Goal: Find specific page/section: Find specific page/section

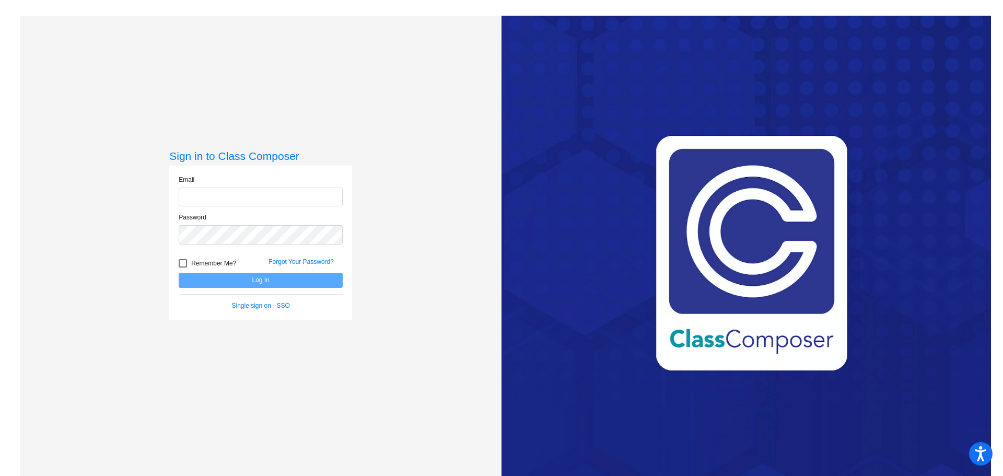
type input "[EMAIL_ADDRESS][DOMAIN_NAME]"
click at [271, 282] on button "Log In" at bounding box center [261, 280] width 164 height 15
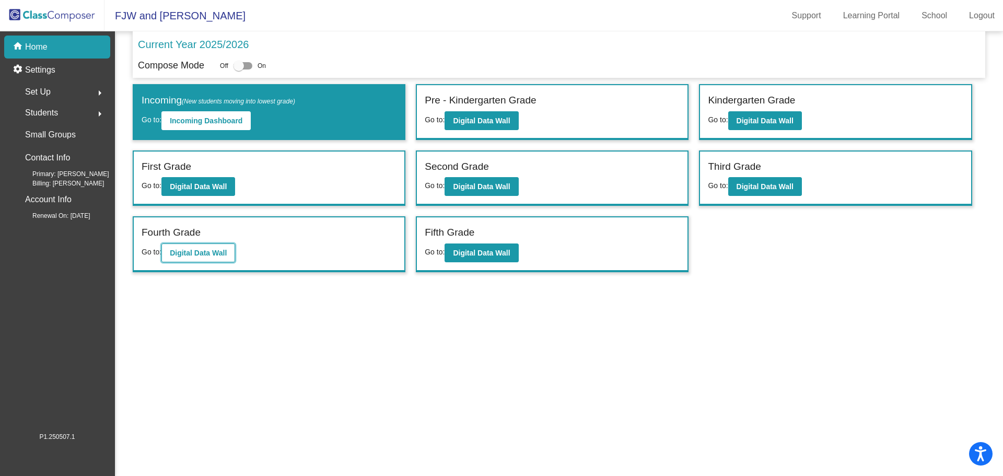
click at [200, 251] on b "Digital Data Wall" at bounding box center [198, 253] width 57 height 8
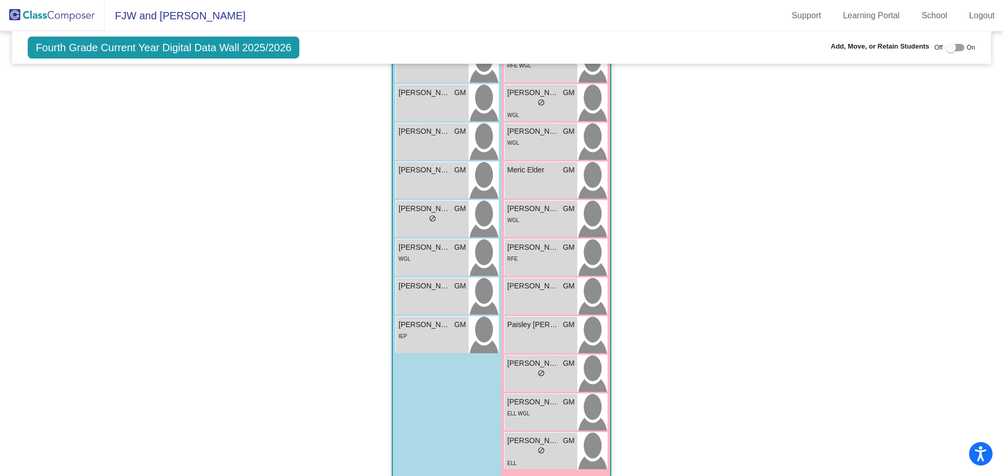
scroll to position [1172, 0]
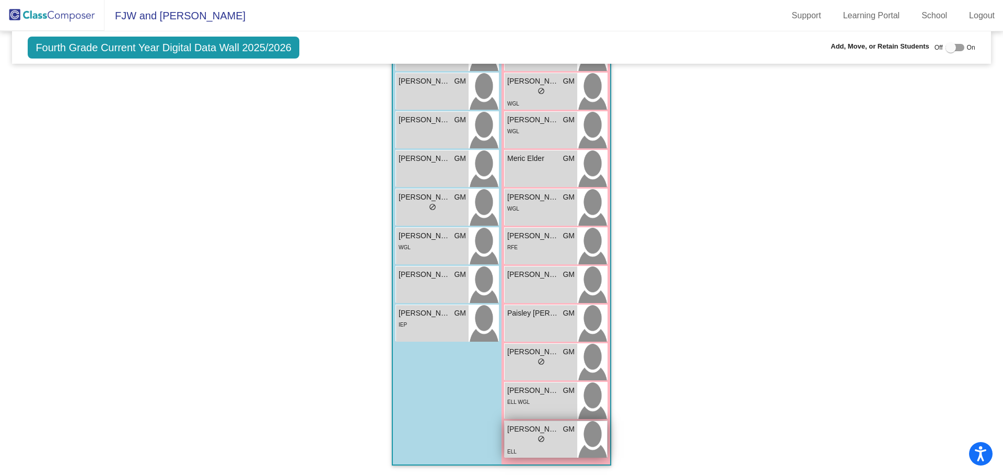
click at [555, 443] on div "lock do_not_disturb_alt" at bounding box center [540, 440] width 67 height 11
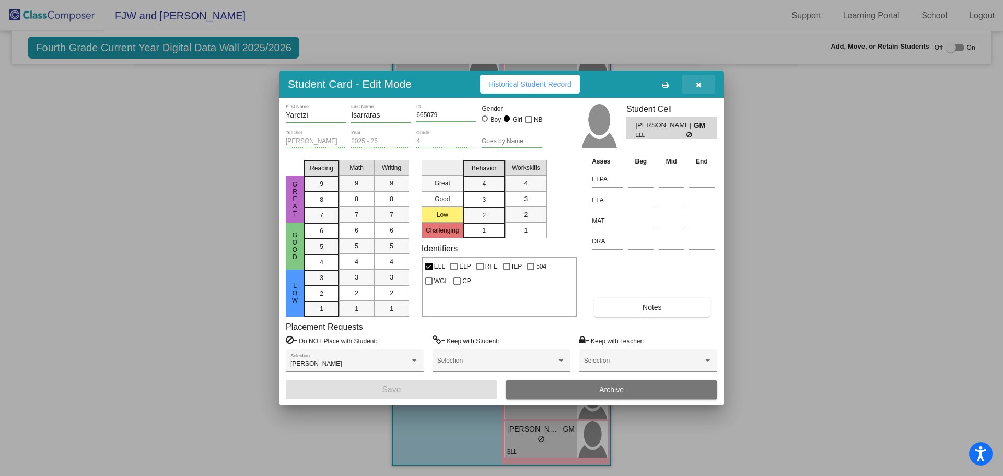
click at [696, 81] on icon "button" at bounding box center [699, 84] width 6 height 7
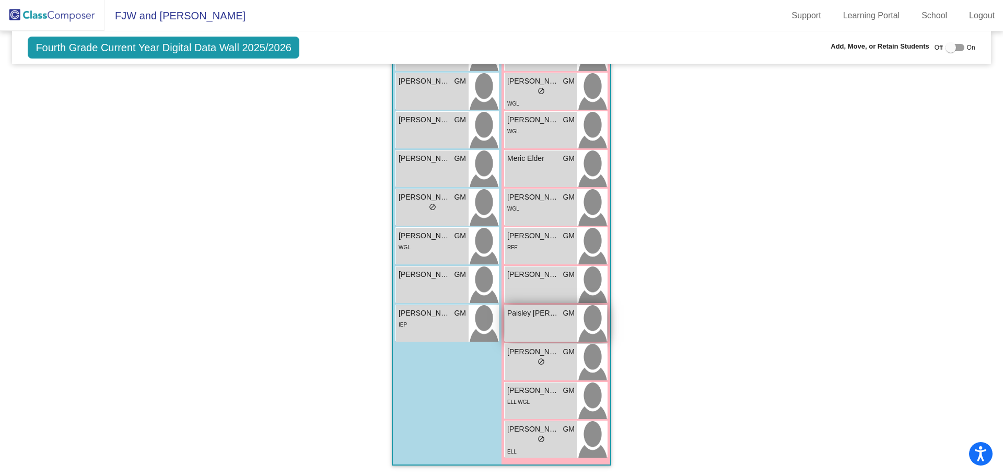
click at [545, 318] on span "Paisley [PERSON_NAME]" at bounding box center [533, 313] width 52 height 11
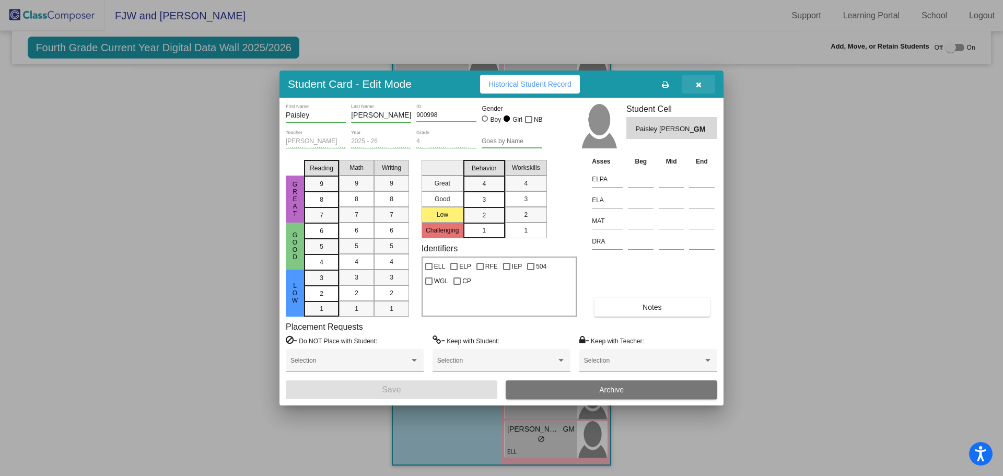
click at [699, 85] on icon "button" at bounding box center [699, 84] width 6 height 7
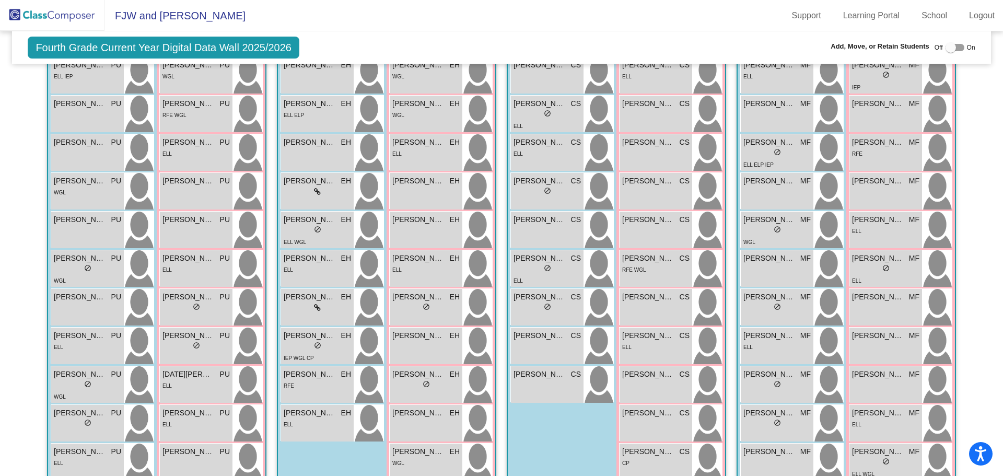
scroll to position [0, 0]
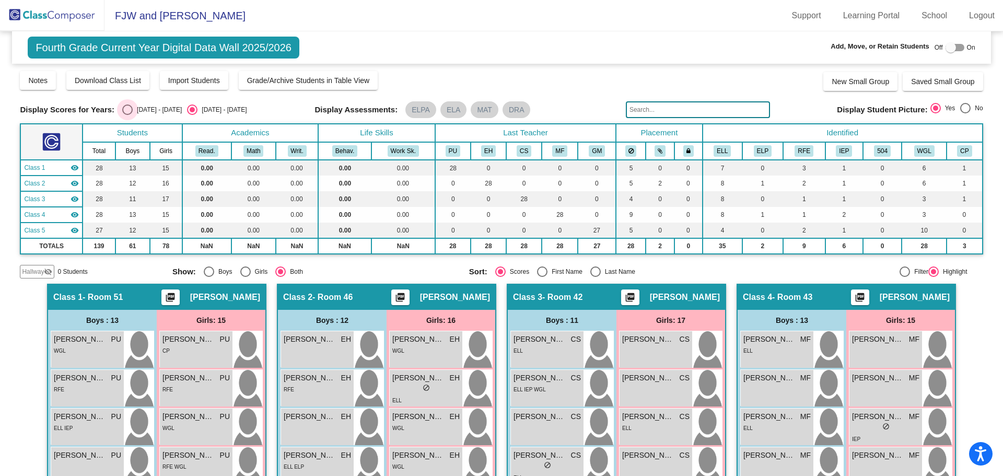
click at [124, 108] on div "Select an option" at bounding box center [127, 109] width 10 height 10
click at [127, 115] on input "[DATE] - [DATE]" at bounding box center [127, 115] width 1 height 1
radio input "true"
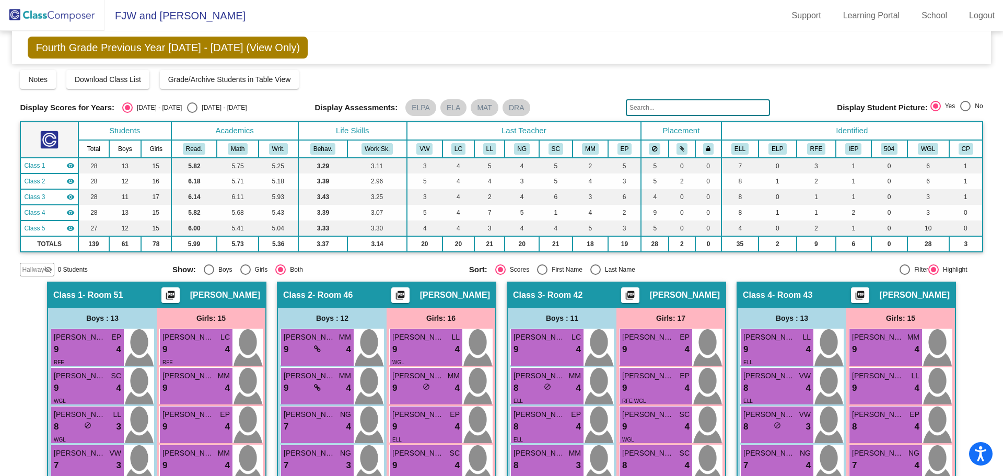
click at [673, 106] on input "text" at bounding box center [698, 107] width 144 height 17
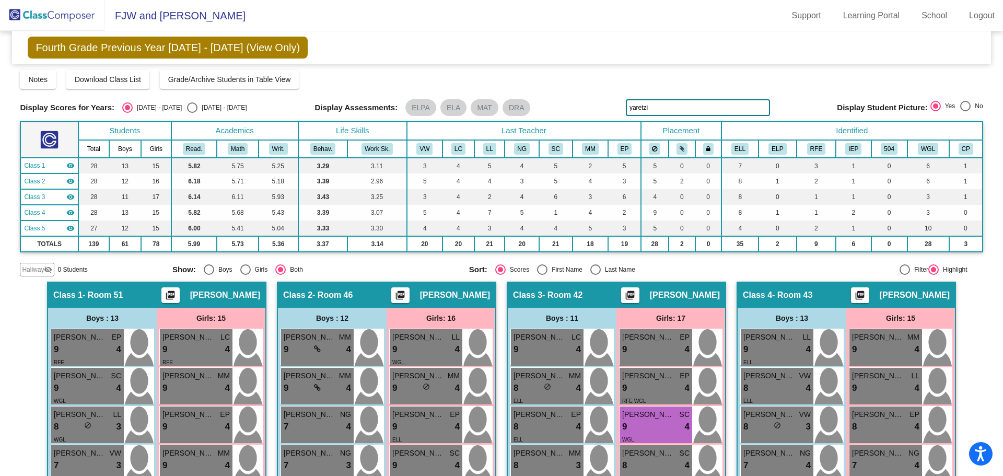
type input "yaretzi"
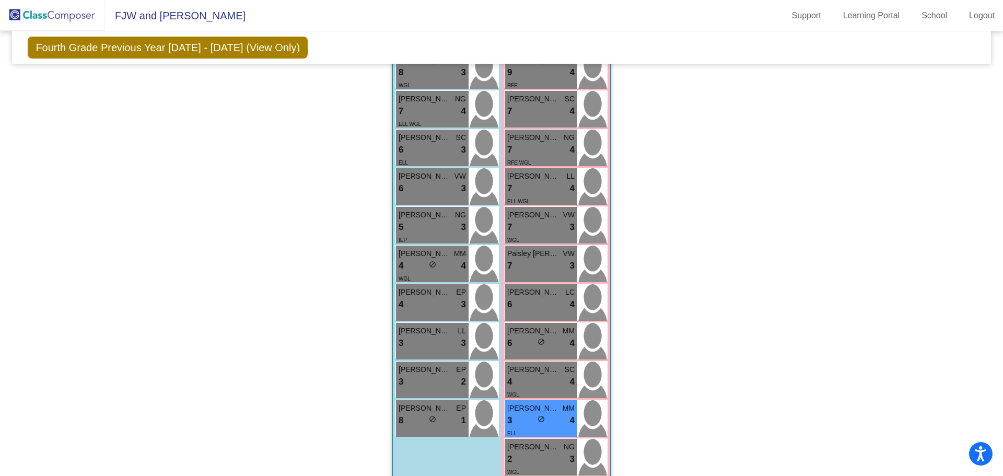
scroll to position [1170, 0]
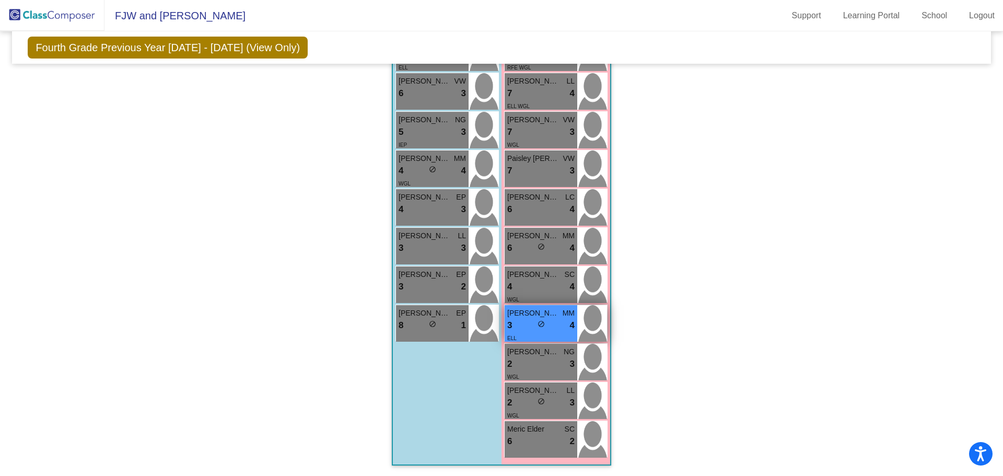
click at [523, 324] on div "3 lock do_not_disturb_alt 4" at bounding box center [540, 326] width 67 height 14
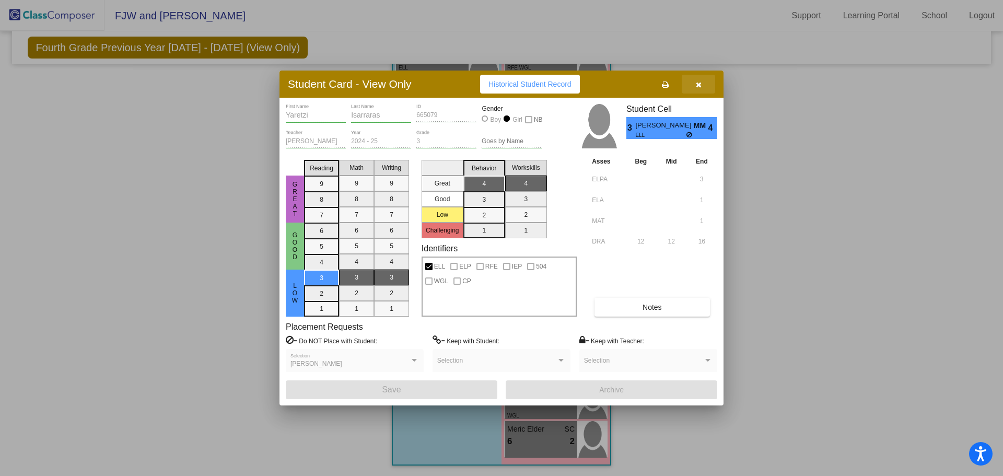
click at [697, 81] on icon "button" at bounding box center [699, 84] width 6 height 7
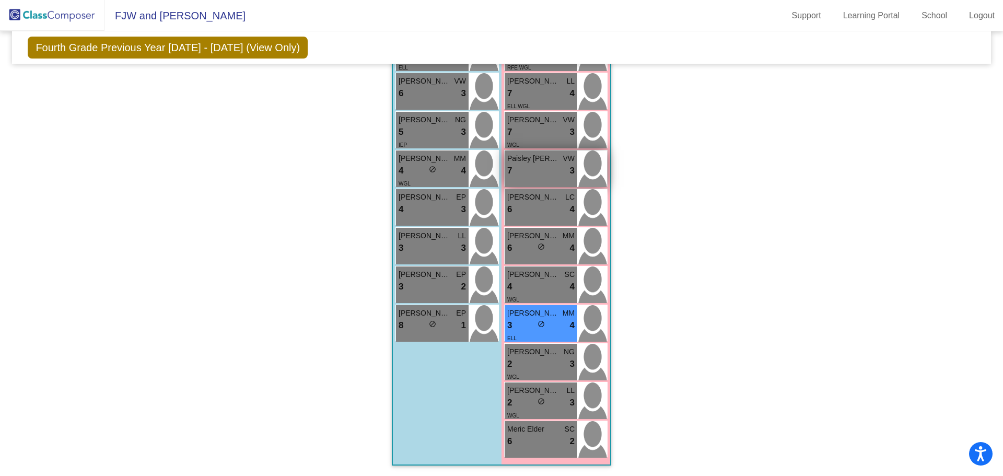
click at [543, 168] on div "7 lock do_not_disturb_alt 3" at bounding box center [540, 171] width 67 height 14
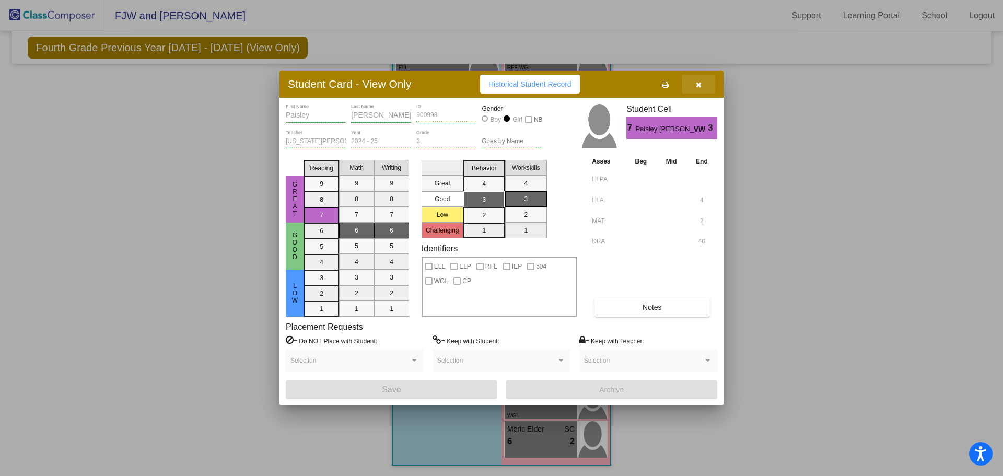
click at [698, 82] on icon "button" at bounding box center [699, 84] width 6 height 7
